Goal: Transaction & Acquisition: Purchase product/service

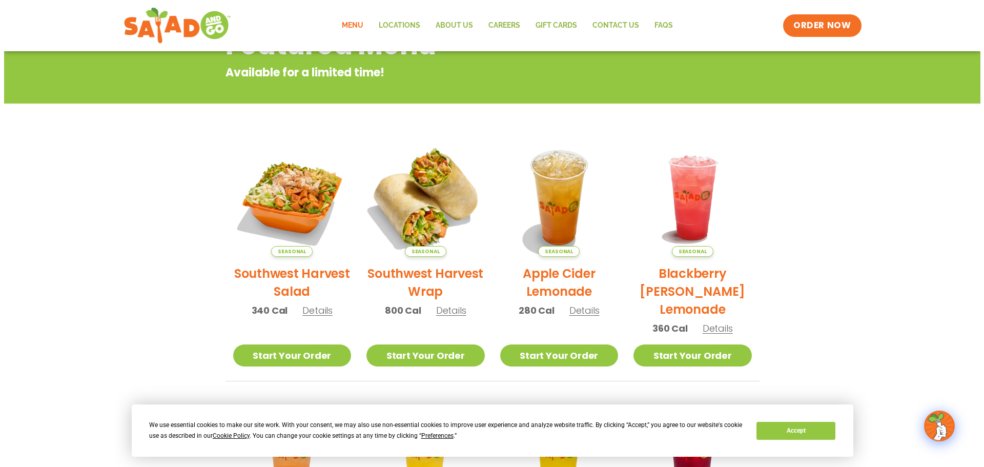
scroll to position [154, 0]
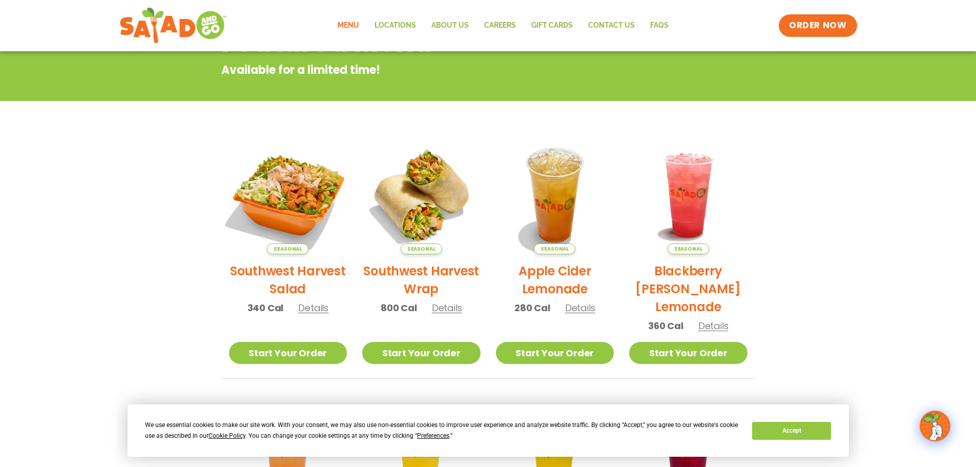
click at [303, 207] on img at bounding box center [287, 195] width 139 height 139
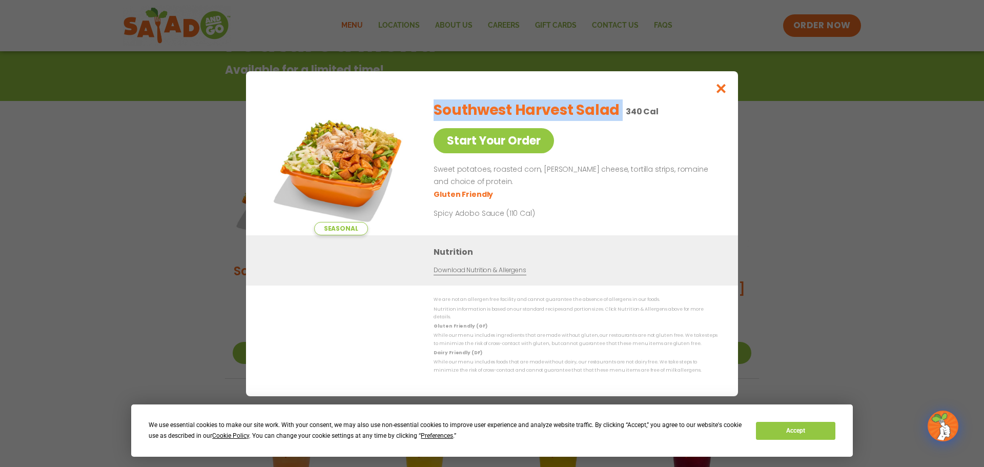
drag, startPoint x: 620, startPoint y: 107, endPoint x: 436, endPoint y: 109, distance: 184.4
click at [436, 109] on div "Southwest Harvest Salad 340 Cal" at bounding box center [573, 110] width 280 height 22
copy h2 "Southwest Harvest Salad"
click at [660, 157] on div "Southwest Harvest Salad 340 Cal Start Your Order Sweet potatoes, roasted corn, …" at bounding box center [573, 163] width 280 height 143
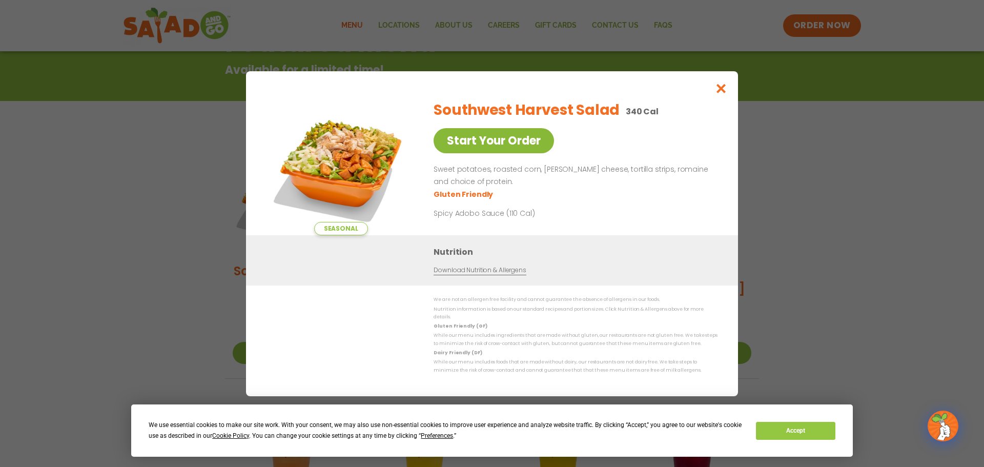
click at [514, 145] on link "Start Your Order" at bounding box center [493, 140] width 120 height 25
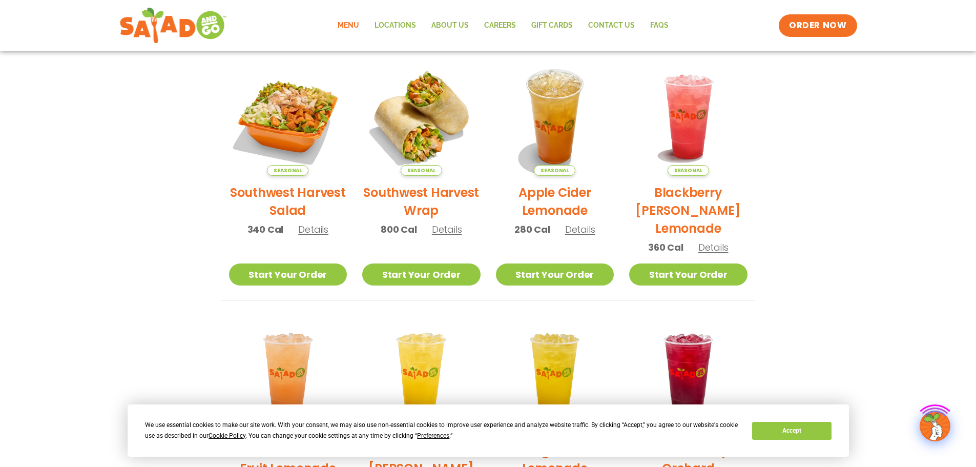
scroll to position [256, 0]
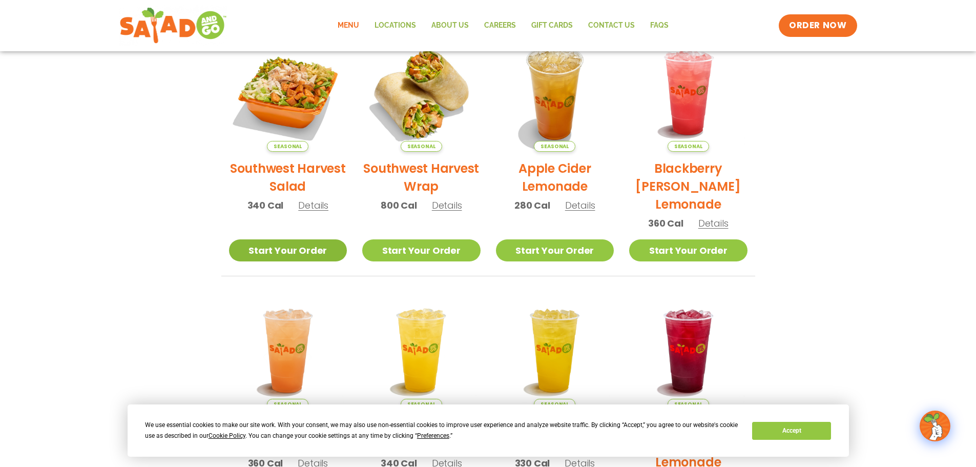
click at [271, 251] on link "Start Your Order" at bounding box center [288, 250] width 118 height 22
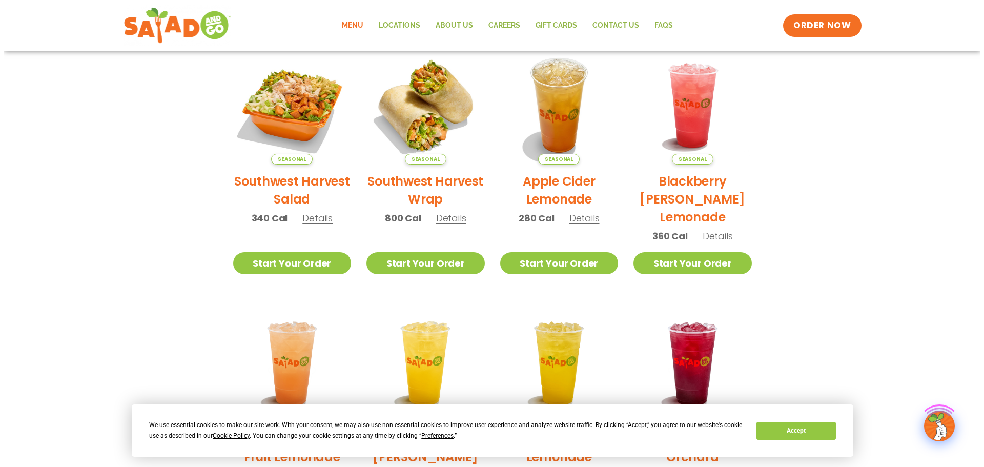
scroll to position [256, 0]
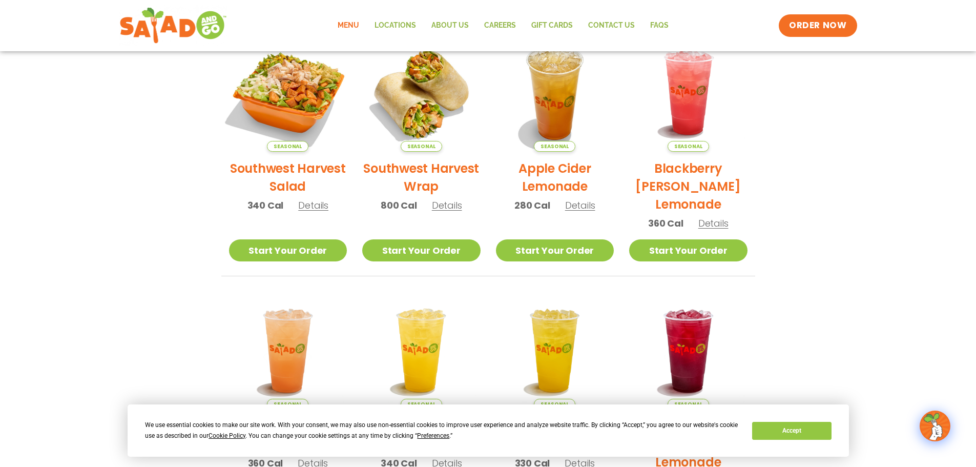
click at [276, 134] on img at bounding box center [287, 92] width 139 height 139
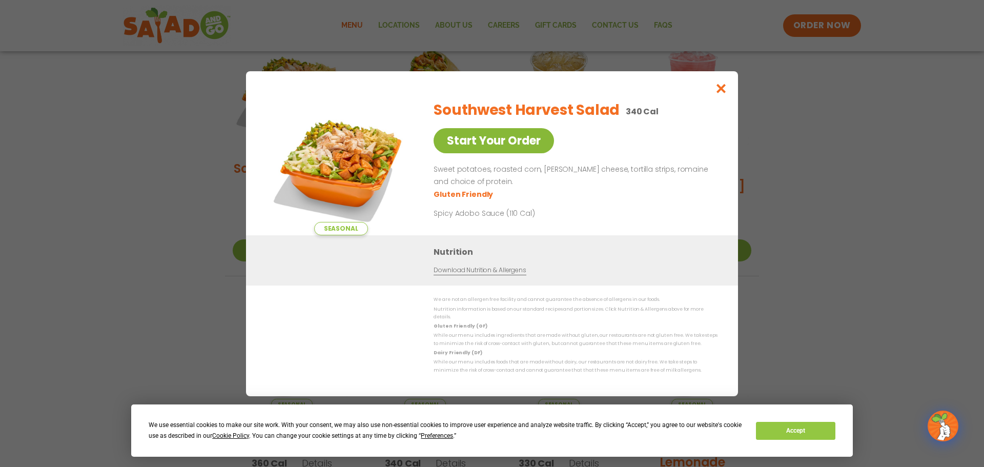
click at [472, 145] on link "Start Your Order" at bounding box center [493, 140] width 120 height 25
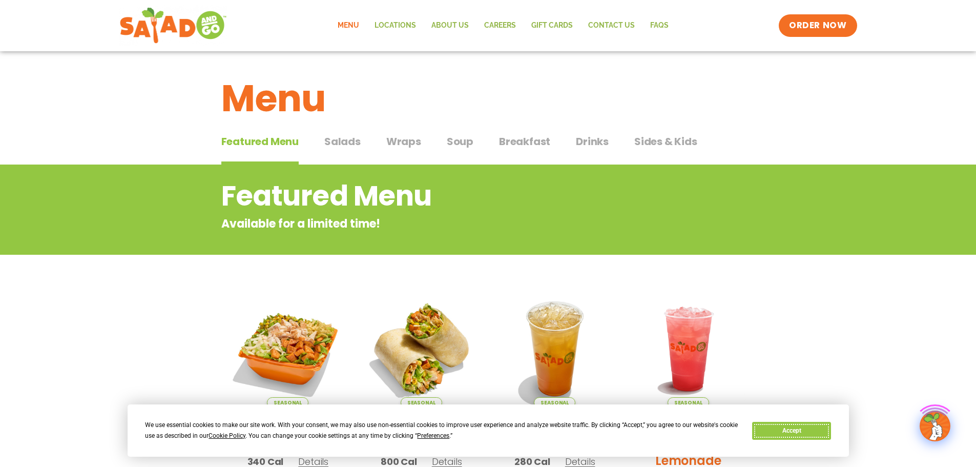
click at [814, 436] on button "Accept" at bounding box center [791, 431] width 79 height 18
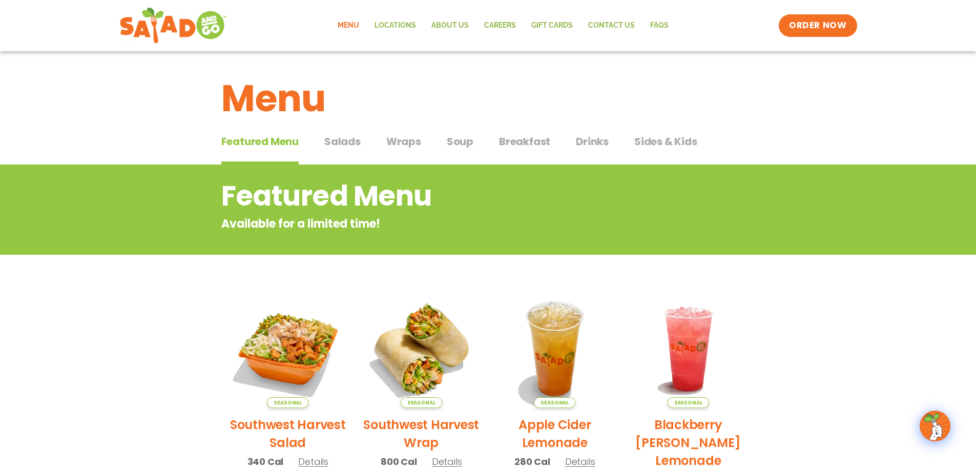
click at [939, 425] on img at bounding box center [935, 425] width 29 height 29
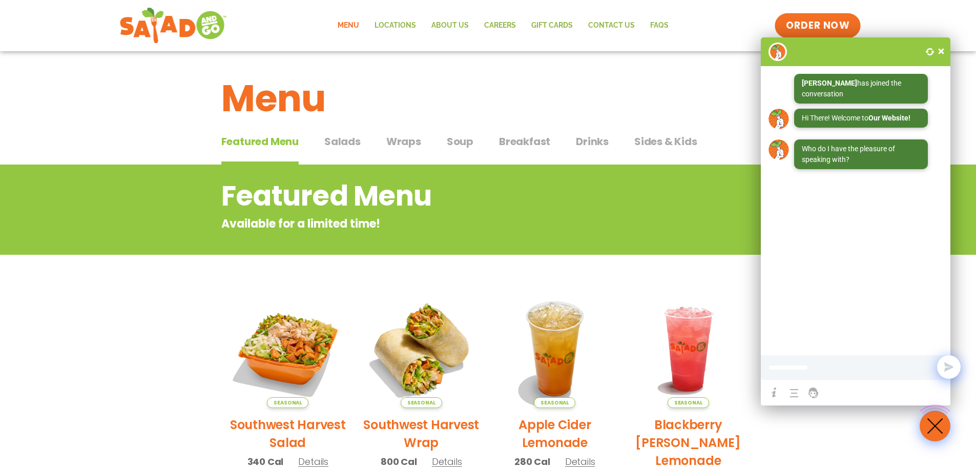
click at [848, 28] on span "ORDER NOW" at bounding box center [818, 25] width 64 height 13
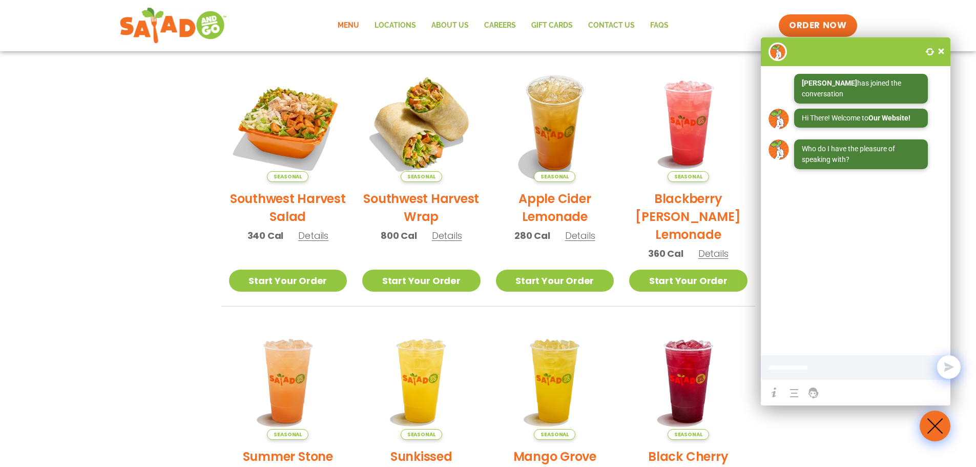
scroll to position [256, 0]
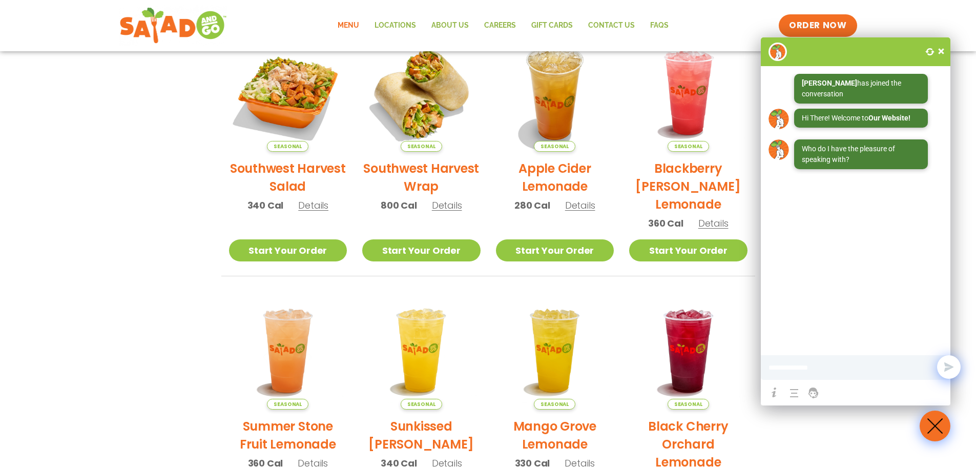
click at [312, 209] on span "Details" at bounding box center [313, 205] width 30 height 13
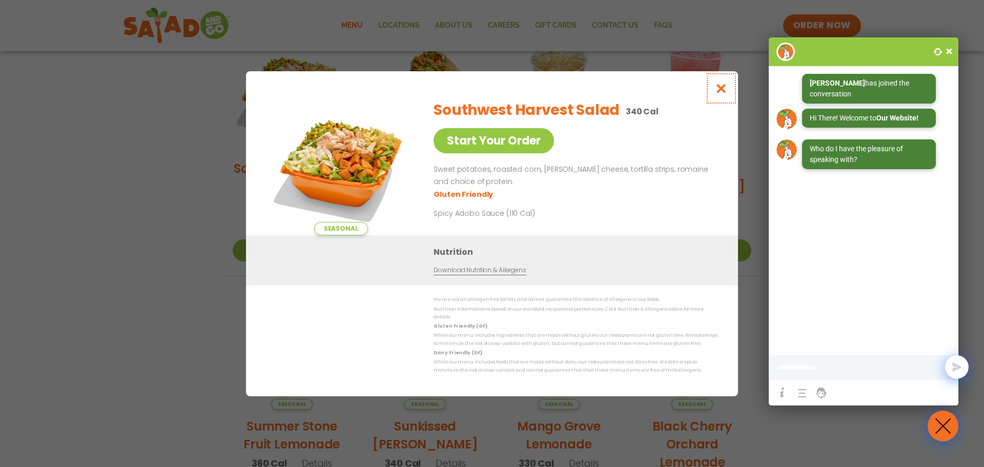
click at [725, 93] on icon "Close modal" at bounding box center [721, 88] width 13 height 11
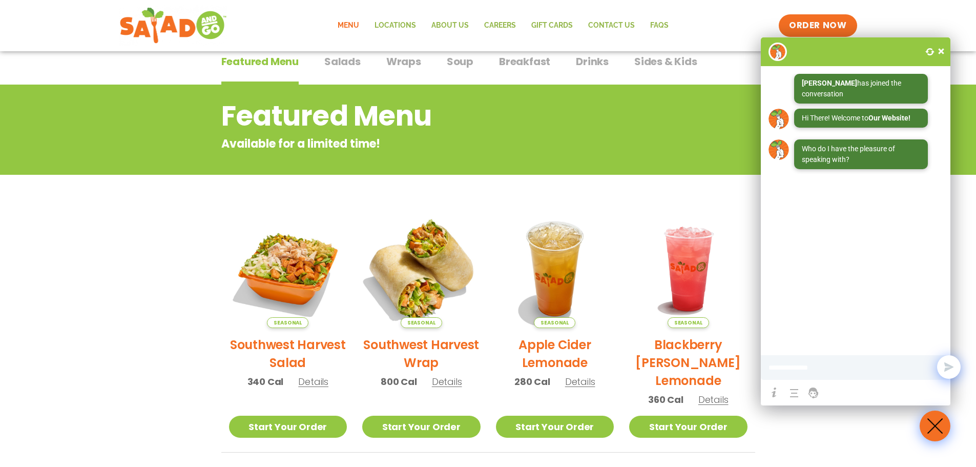
scroll to position [0, 0]
